Goal: Check status: Check status

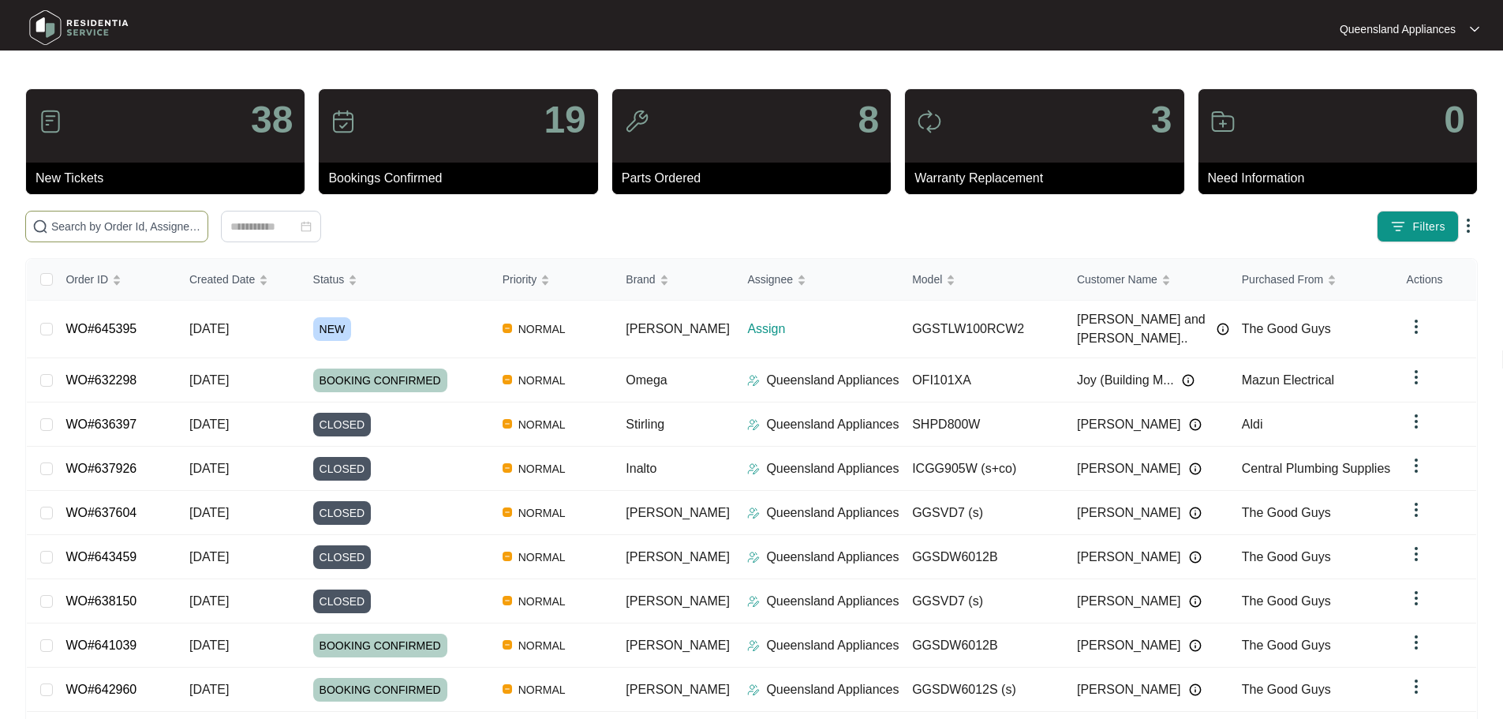
click at [201, 228] on input "text" at bounding box center [126, 226] width 150 height 17
paste input "643383"
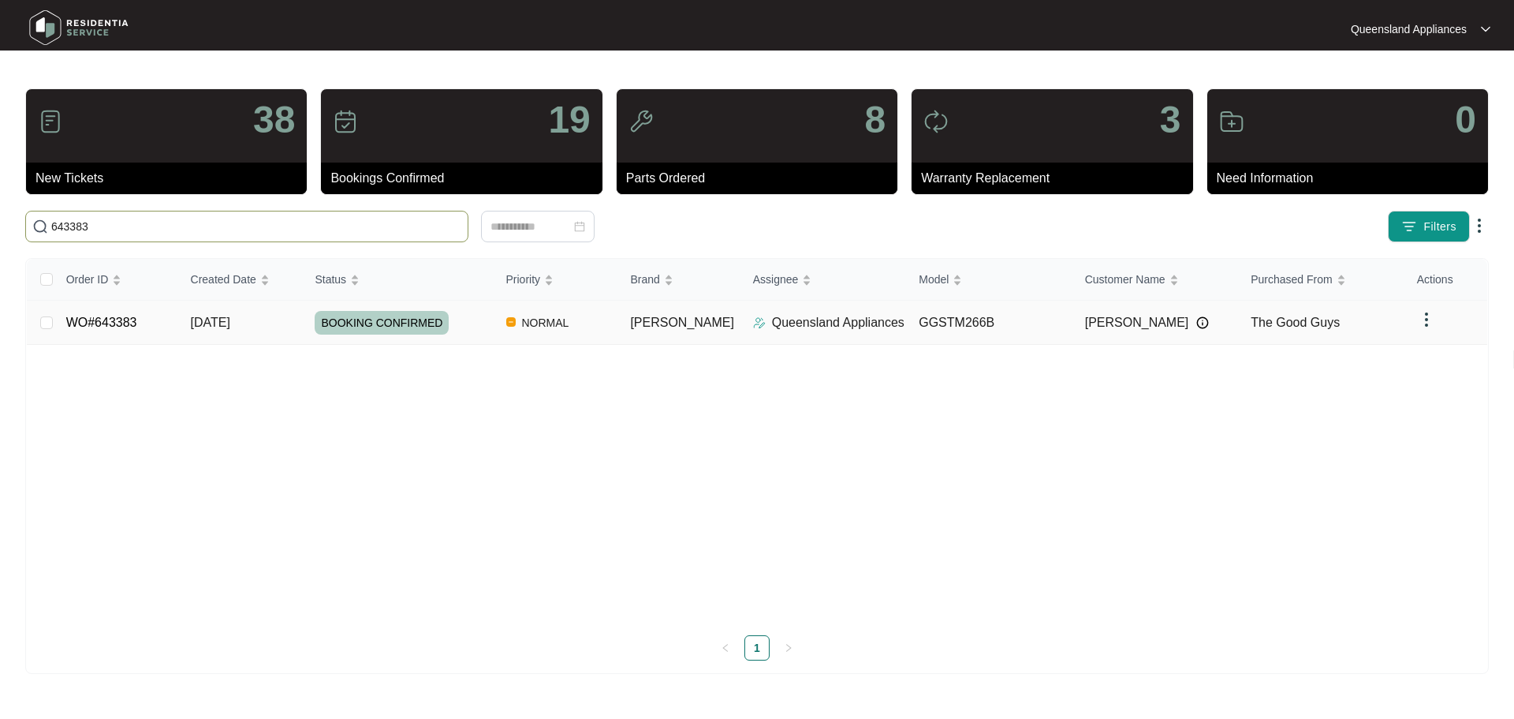
type input "643383"
click at [618, 328] on td "NORMAL" at bounding box center [556, 323] width 125 height 44
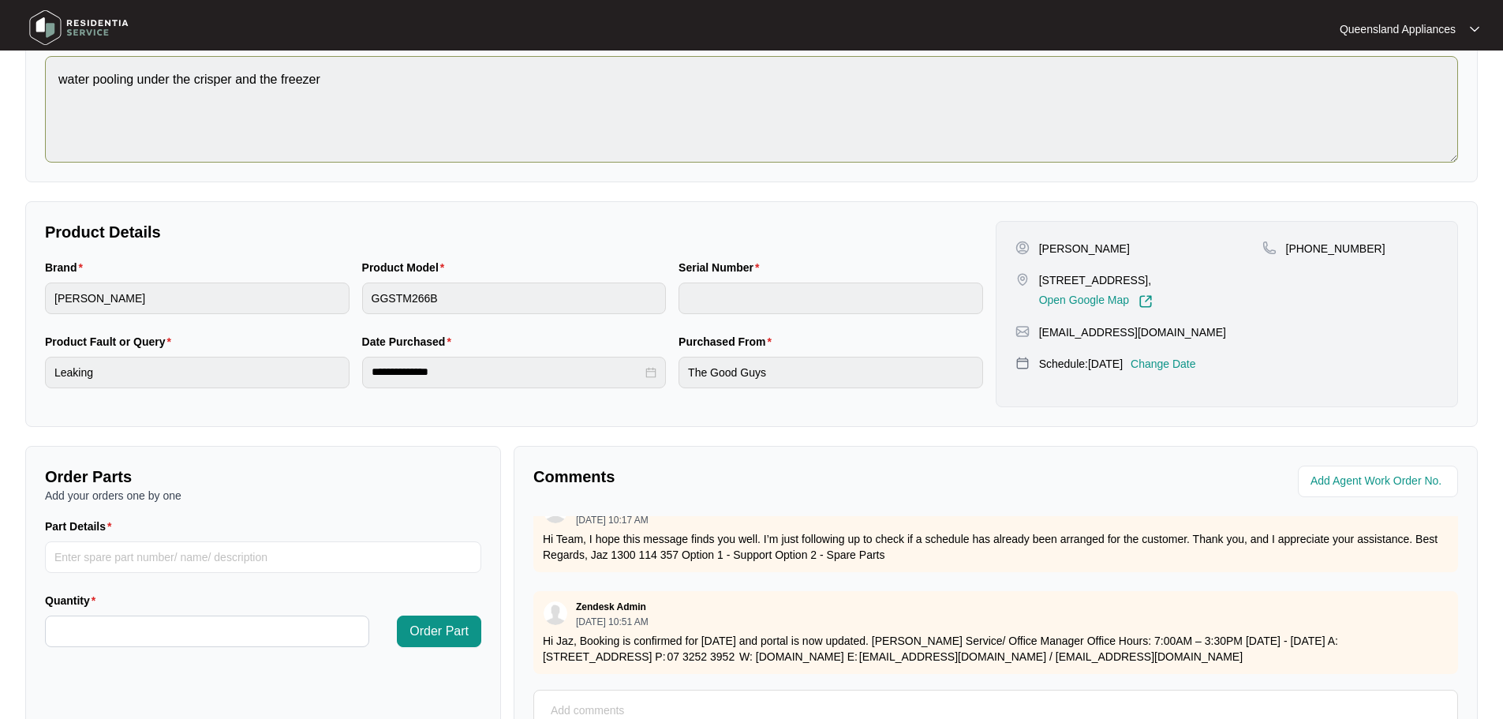
scroll to position [13, 0]
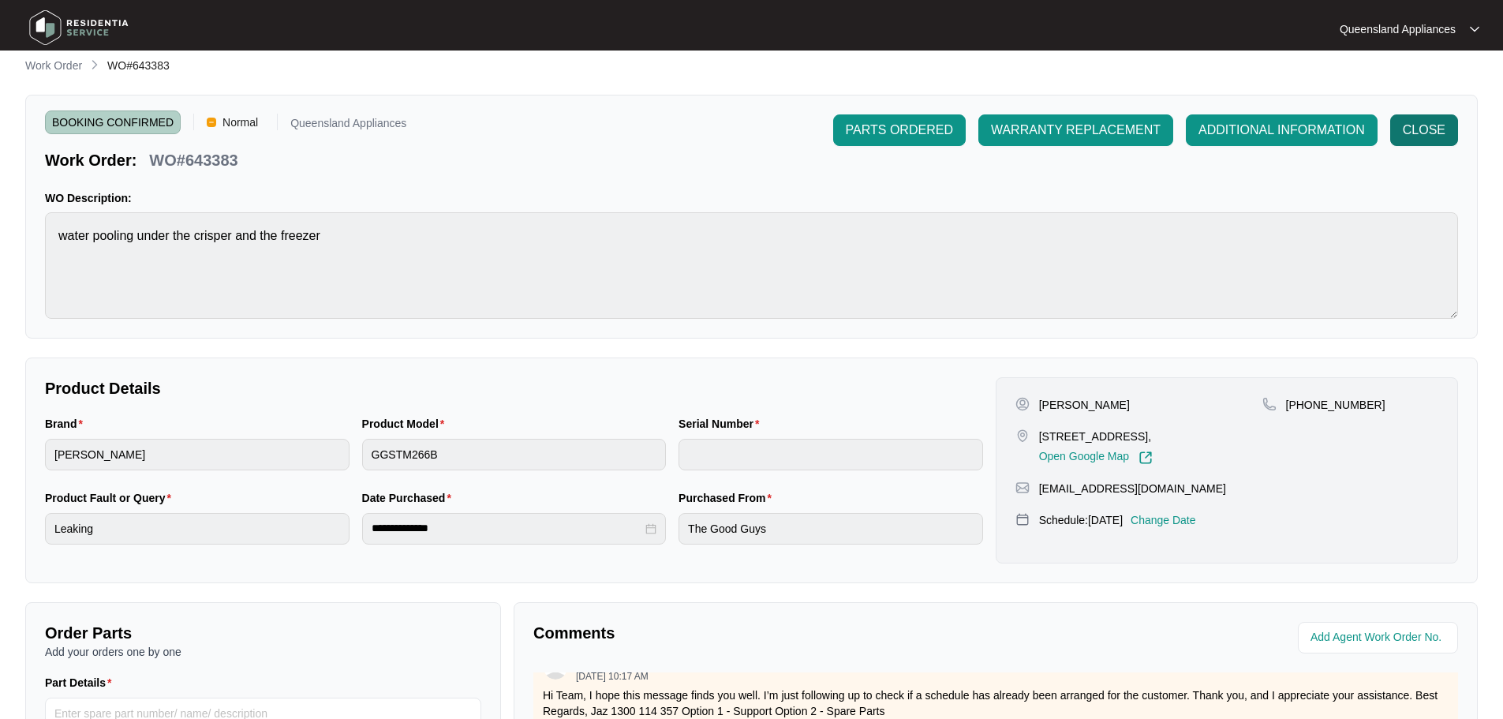
click at [1453, 122] on button "CLOSE" at bounding box center [1424, 130] width 68 height 32
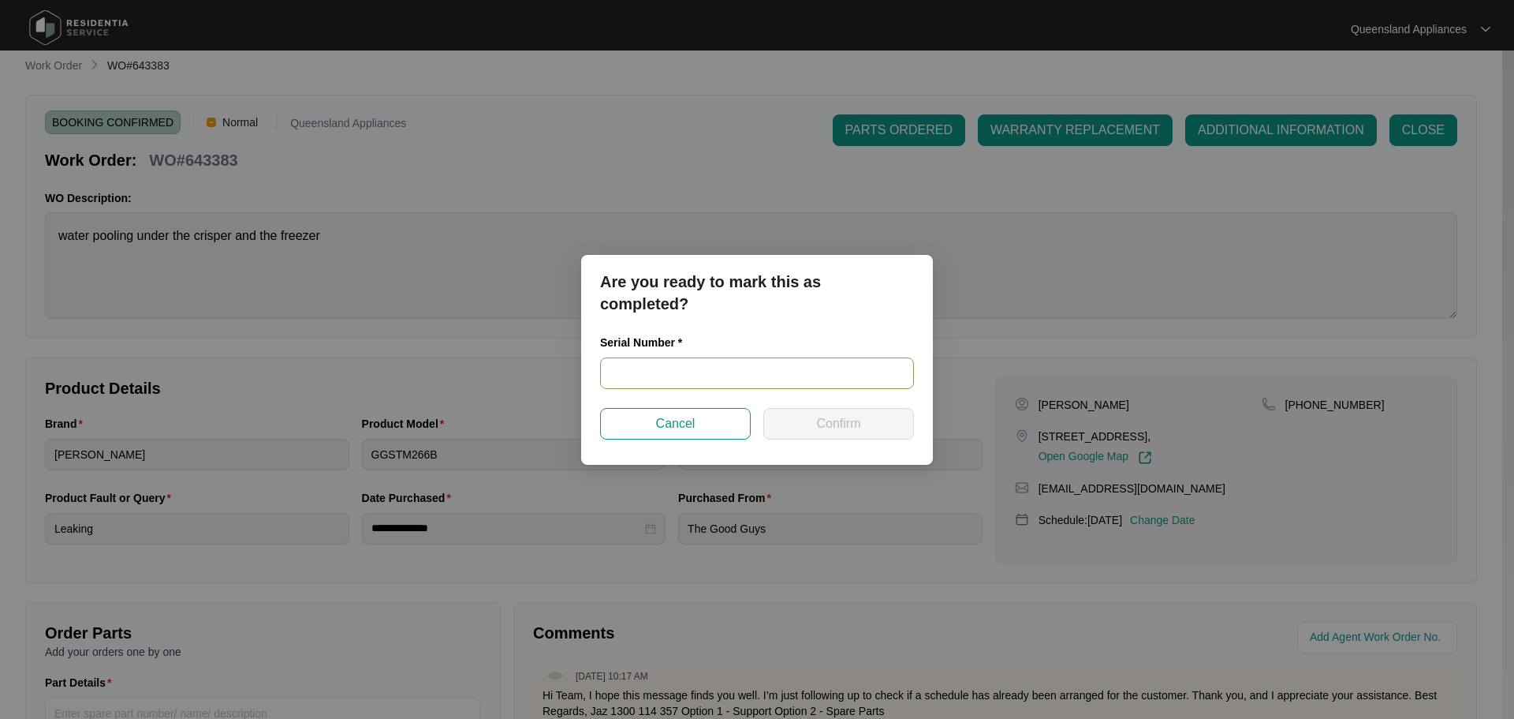
click at [712, 366] on input "text" at bounding box center [757, 373] width 314 height 32
type input "540N542590143121310516"
drag, startPoint x: 874, startPoint y: 415, endPoint x: 862, endPoint y: 415, distance: 11.8
click at [874, 413] on button "Confirm" at bounding box center [838, 424] width 151 height 32
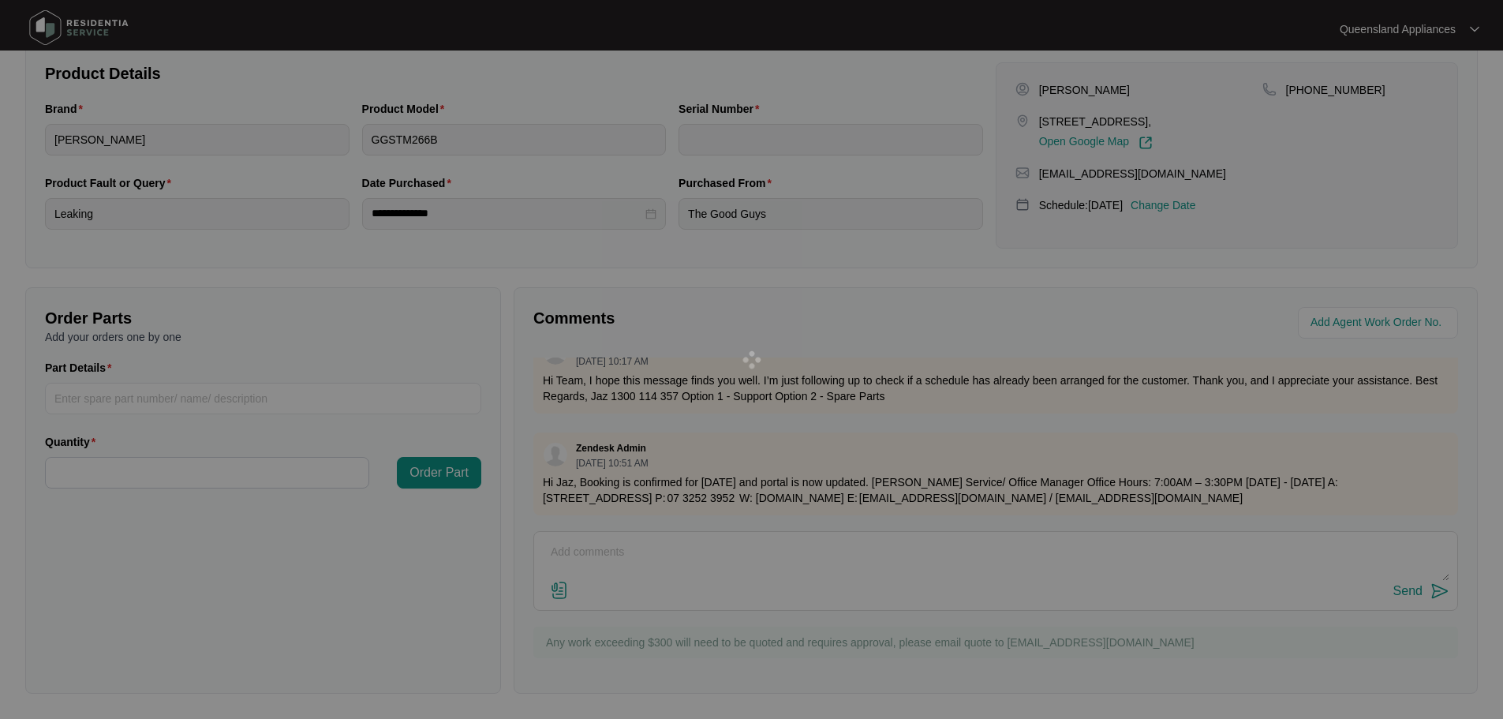
type input "540N542590143121310516"
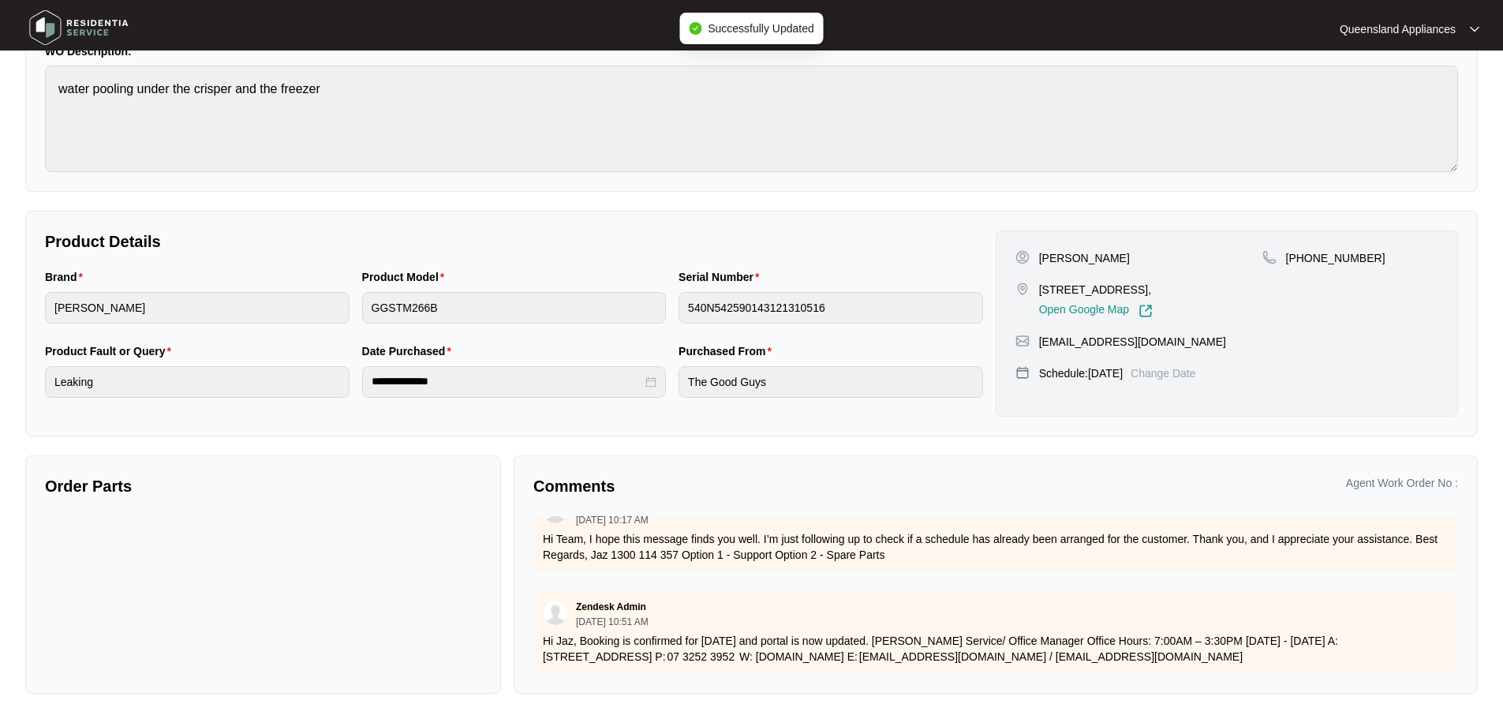
scroll to position [159, 0]
